Goal: Information Seeking & Learning: Learn about a topic

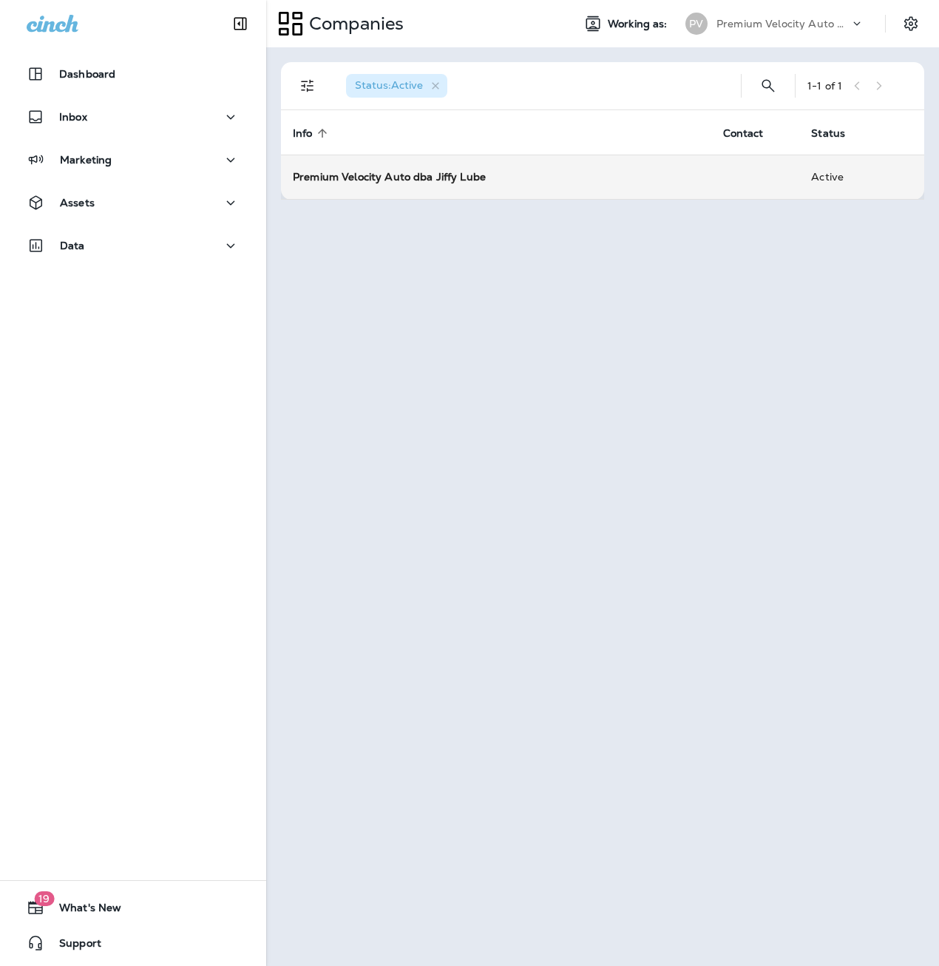
click at [447, 184] on td "Premium Velocity Auto dba Jiffy Lube" at bounding box center [496, 177] width 430 height 44
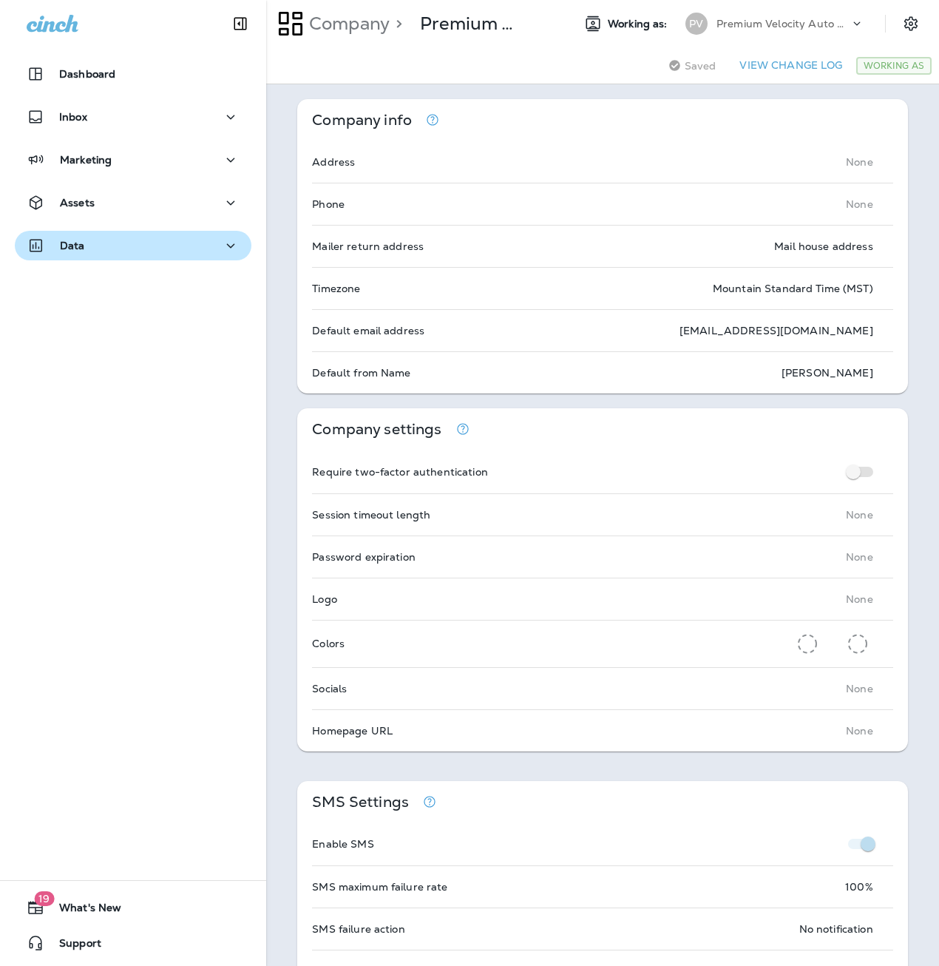
click at [129, 257] on button "Data" at bounding box center [133, 246] width 237 height 30
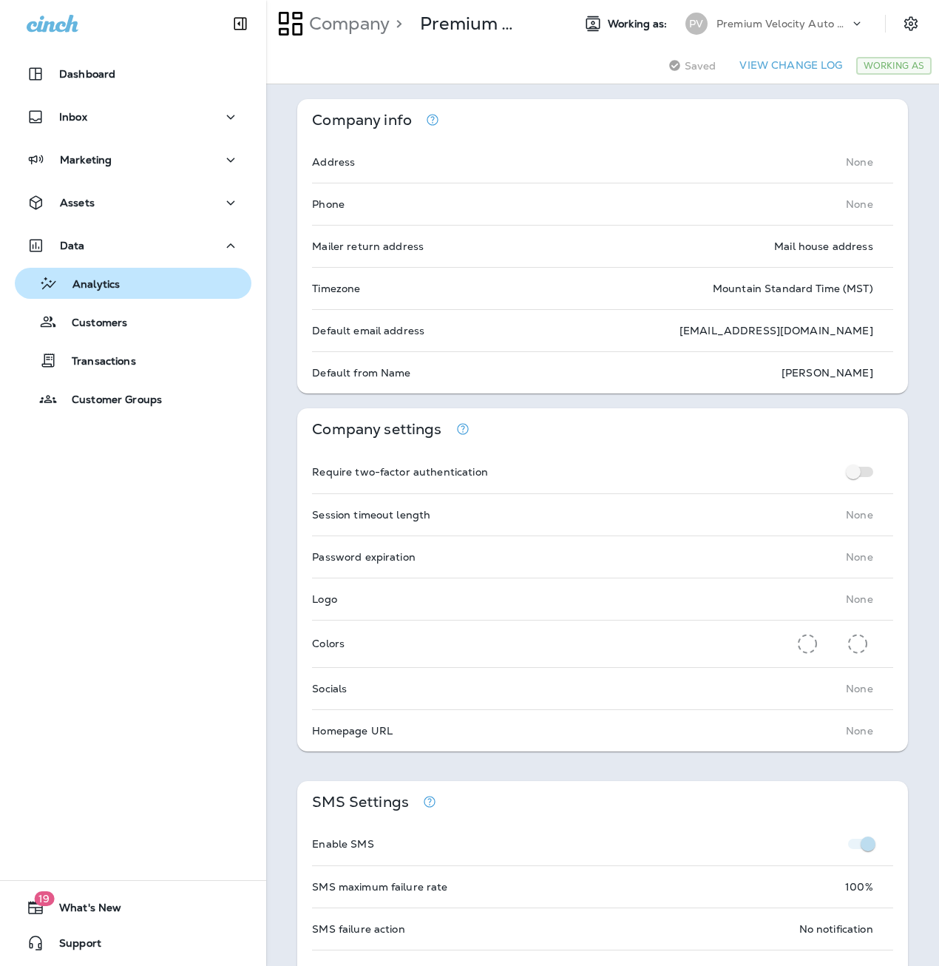
click at [106, 278] on p "Analytics" at bounding box center [89, 285] width 62 height 14
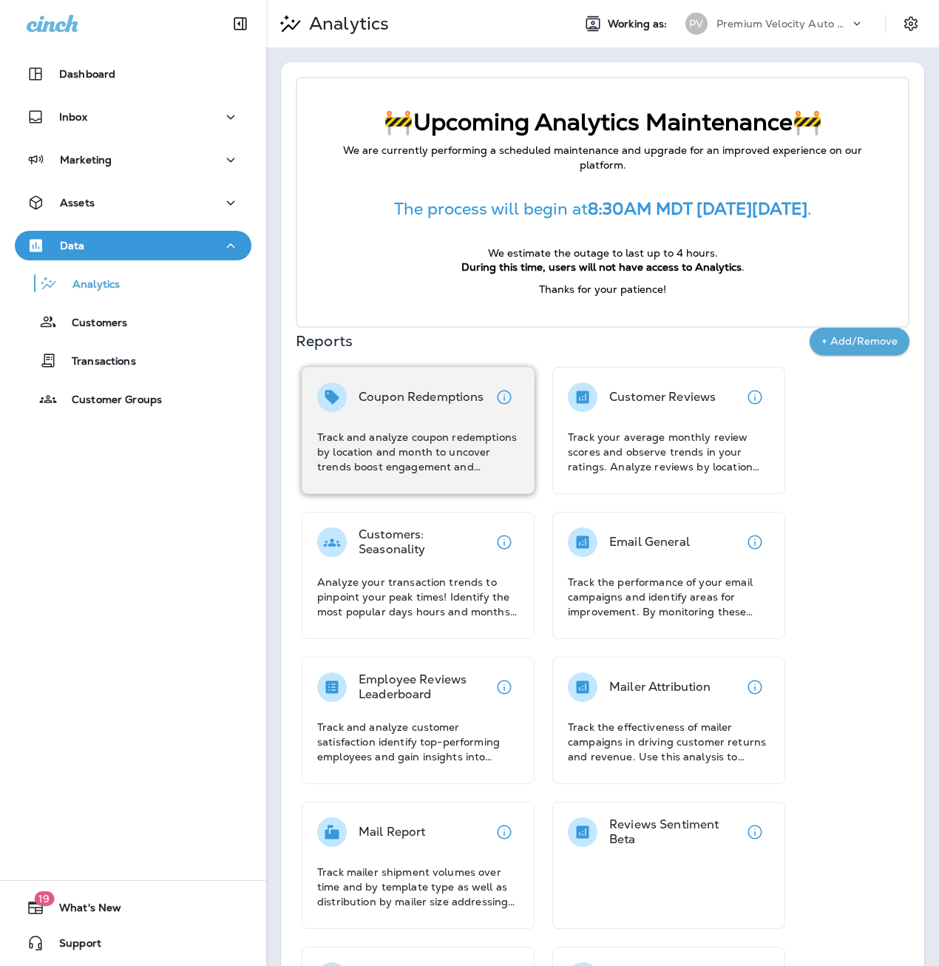
click at [442, 444] on p "Track and analyze coupon redemptions by location and month to uncover trends bo…" at bounding box center [418, 452] width 202 height 44
